Goal: Transaction & Acquisition: Subscribe to service/newsletter

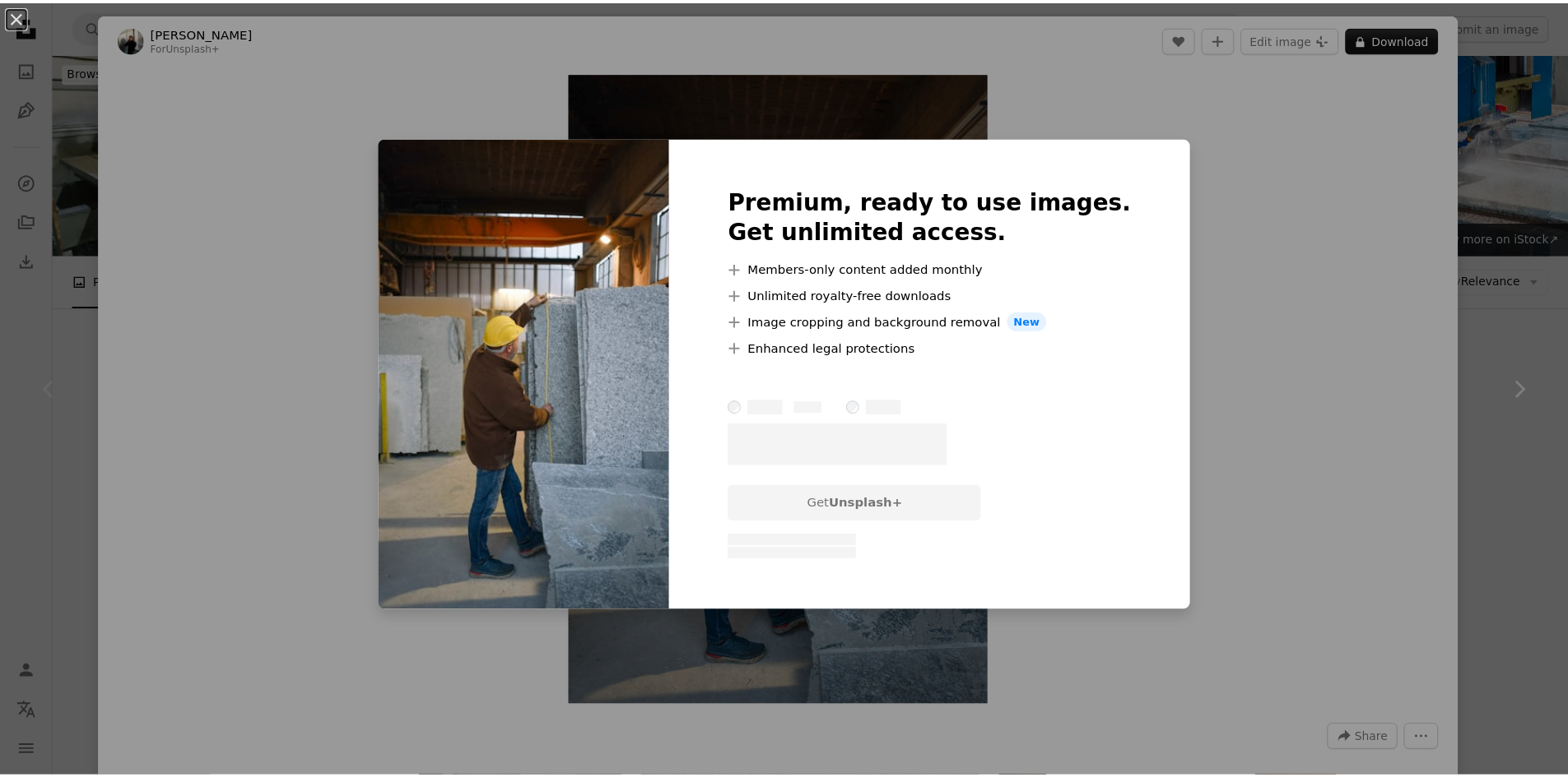
scroll to position [164, 0]
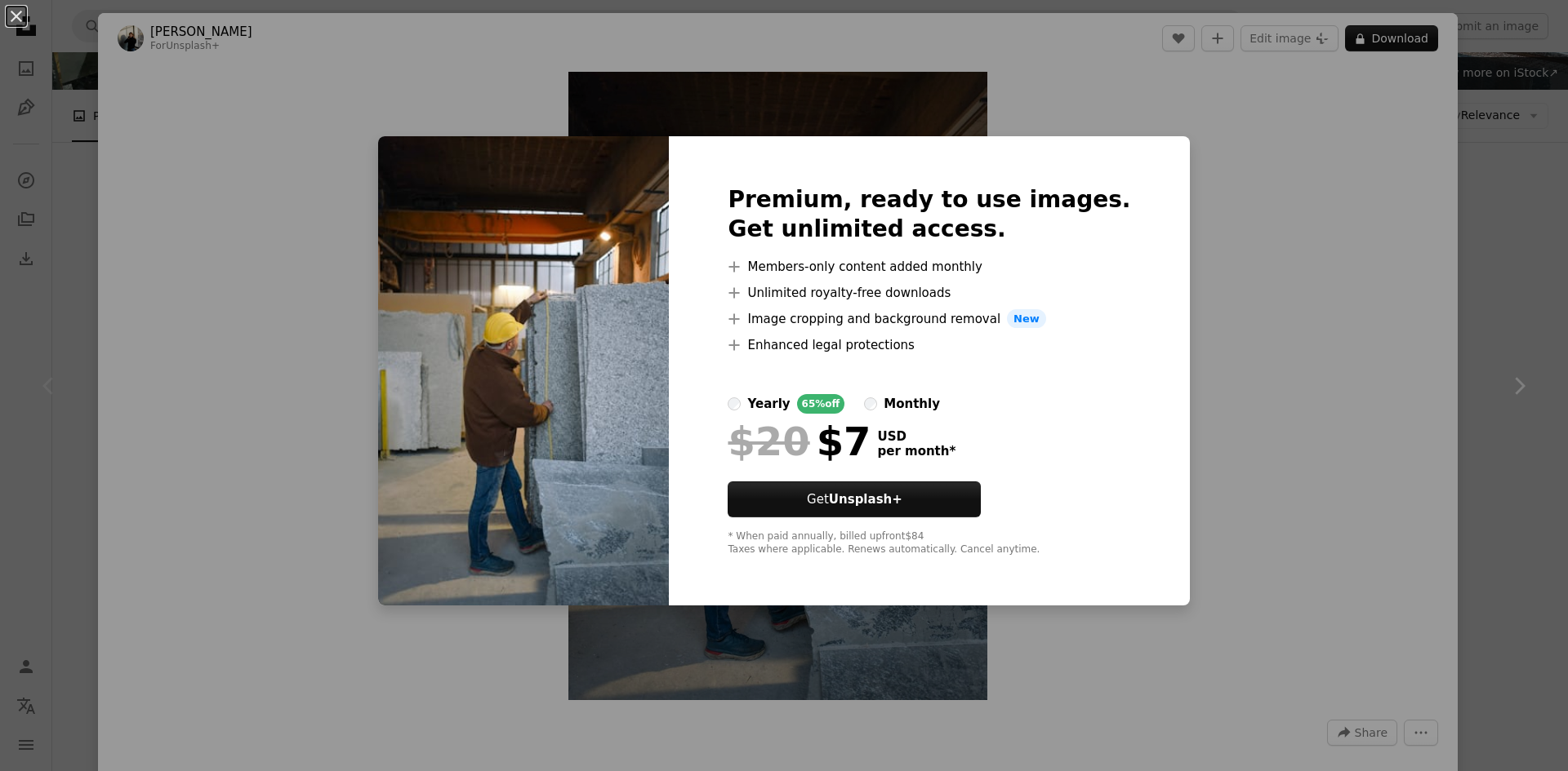
click at [921, 404] on div "monthly" at bounding box center [911, 404] width 56 height 20
click at [1541, 412] on div "An X shape Premium, ready to use images. Get unlimited access. A plus sign Memb…" at bounding box center [784, 386] width 1568 height 771
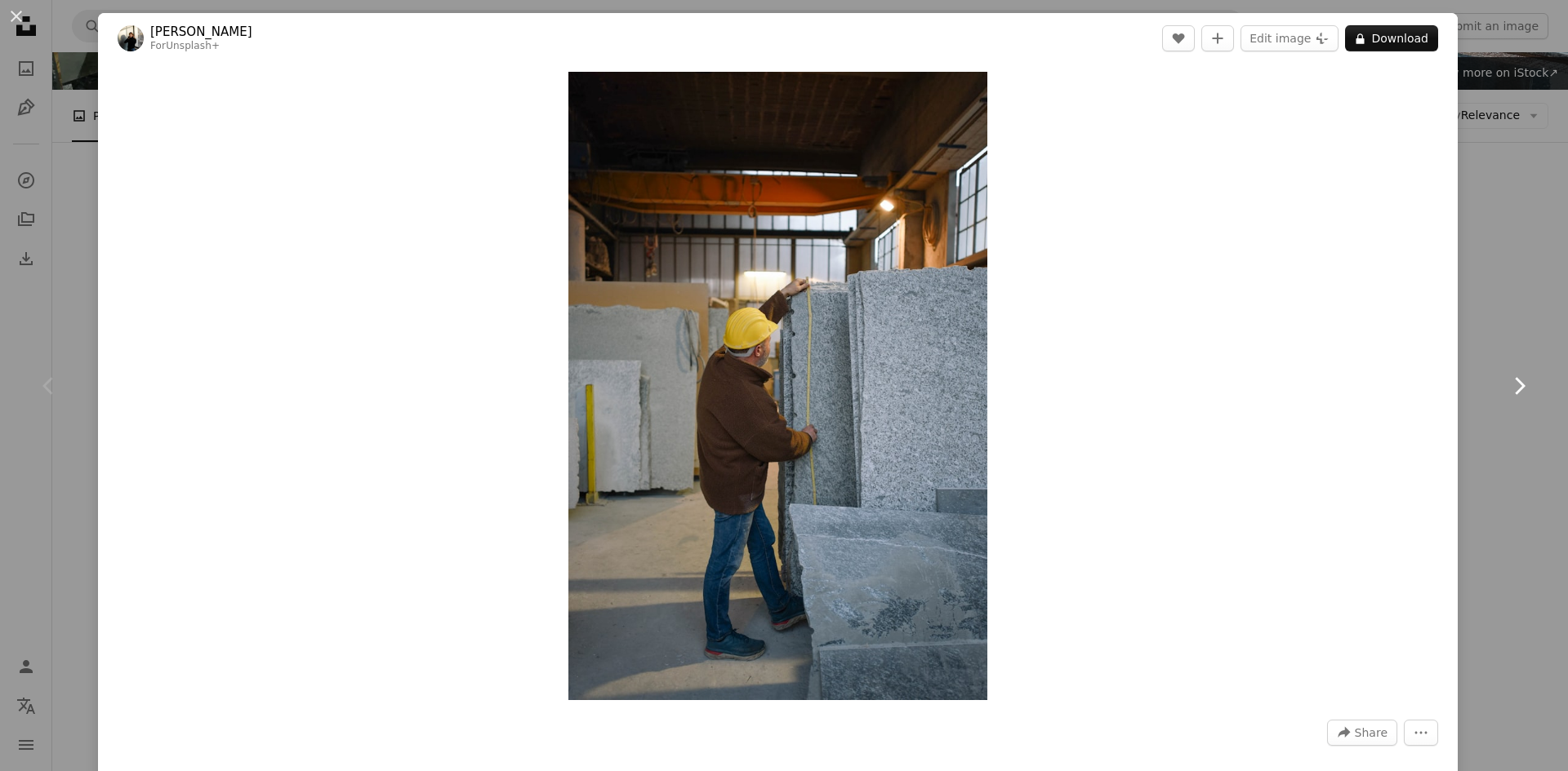
click at [1519, 394] on link "Chevron right" at bounding box center [1518, 386] width 98 height 156
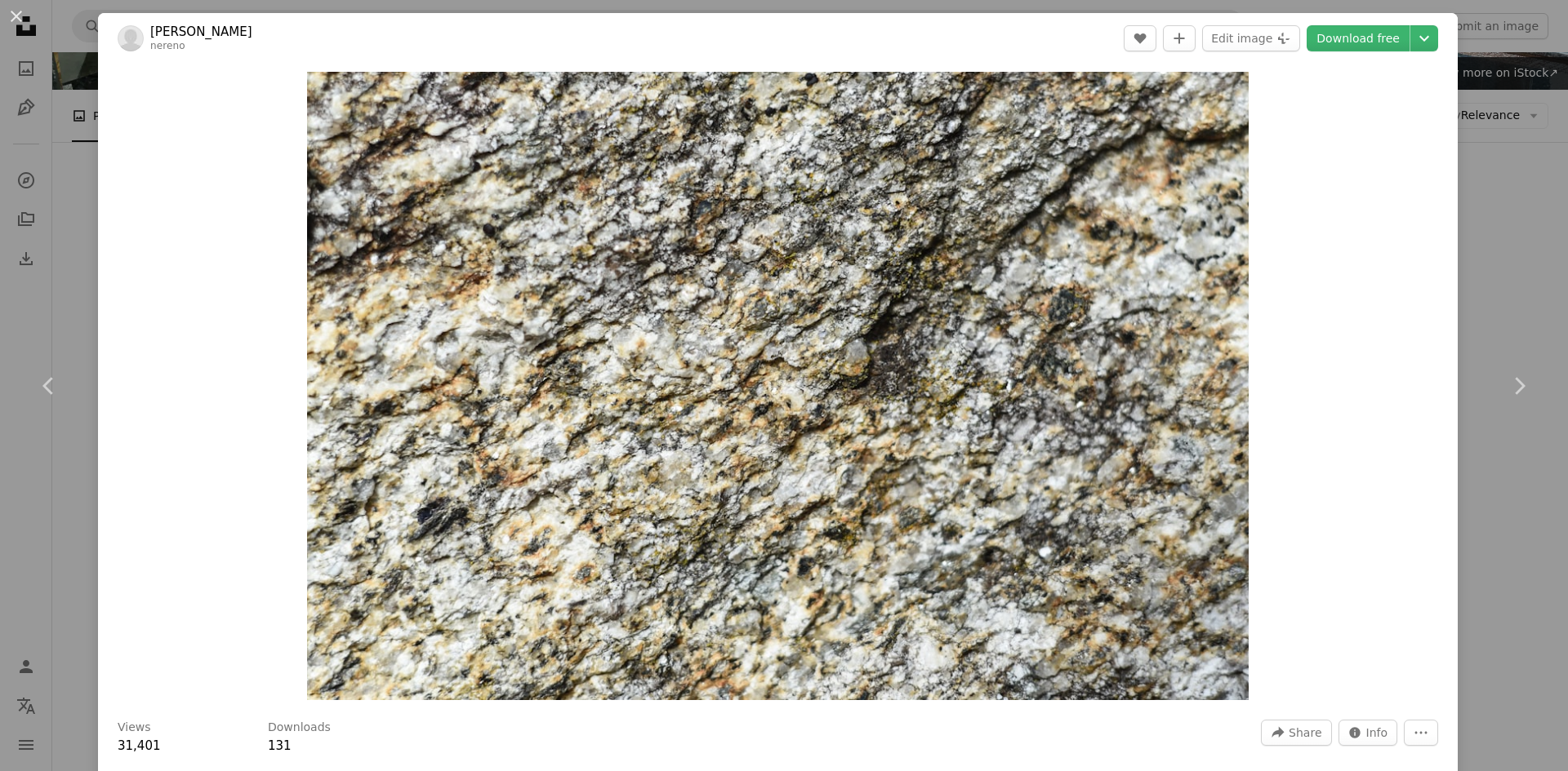
click at [4, 241] on div "An X shape Chevron left Chevron right [PERSON_NAME] G nereno A heart A plus sig…" at bounding box center [784, 386] width 1568 height 771
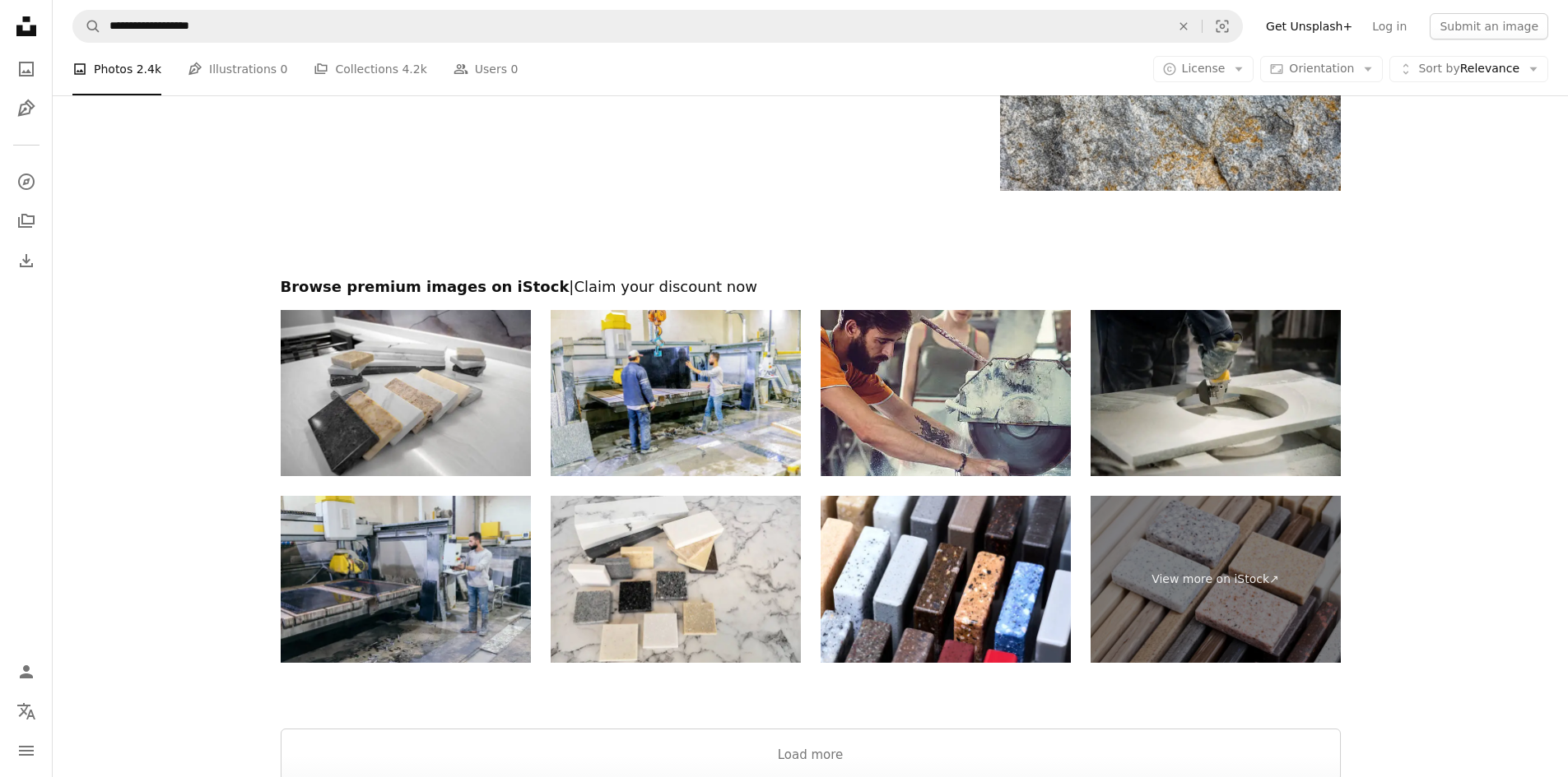
scroll to position [2714, 0]
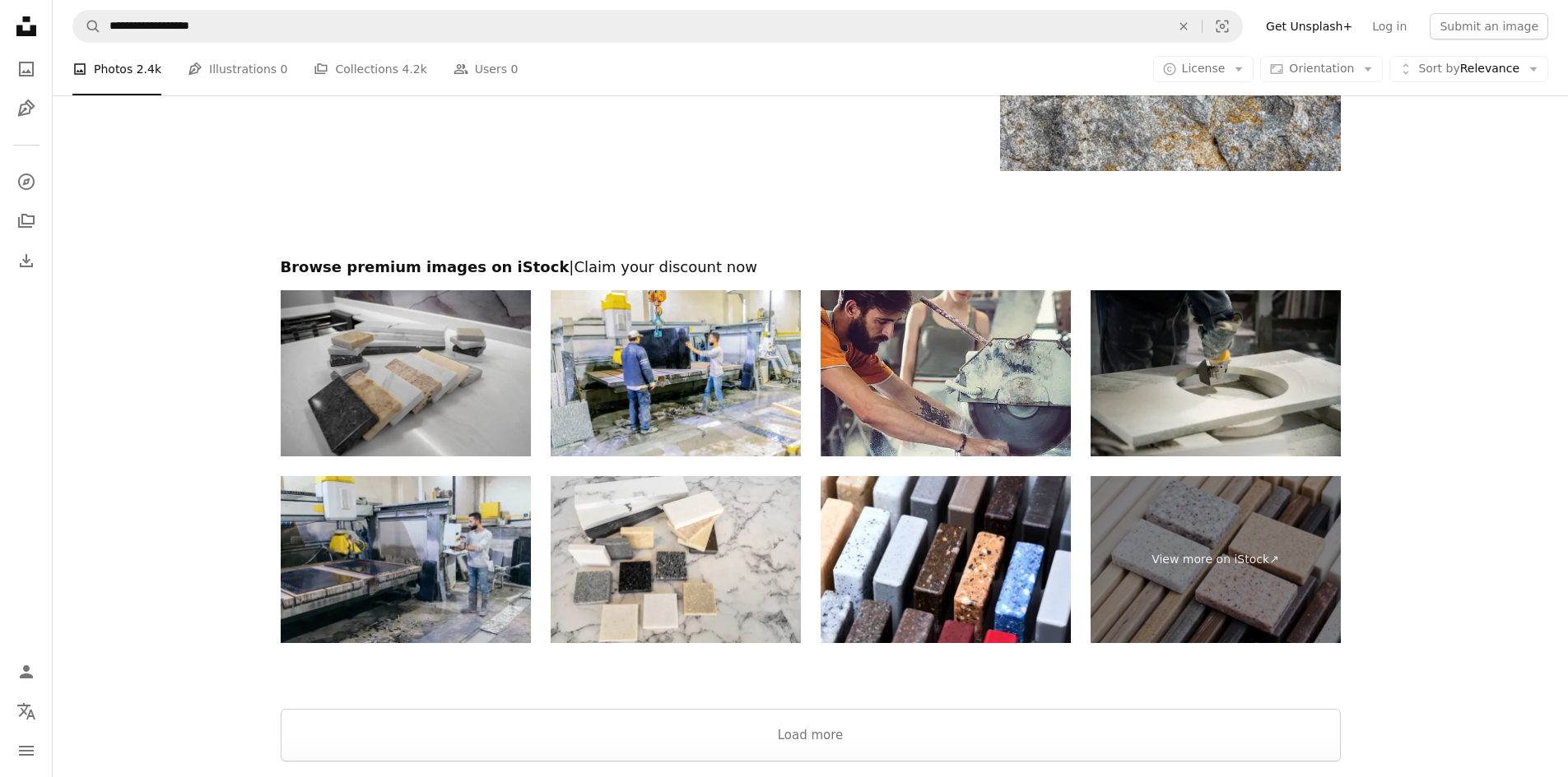
click at [354, 335] on img at bounding box center [406, 374] width 250 height 167
